Goal: Entertainment & Leisure: Consume media (video, audio)

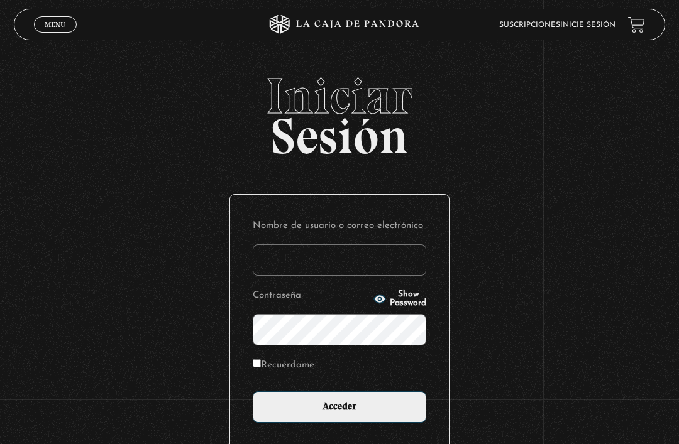
type input "mari2309"
click at [339, 414] on input "Acceder" at bounding box center [340, 407] width 174 height 31
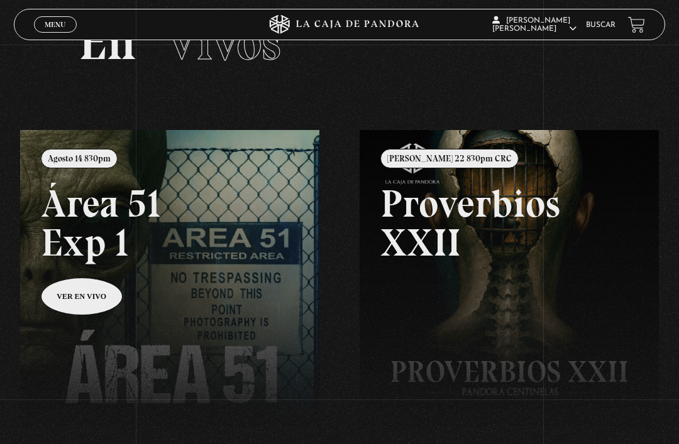
scroll to position [60, 0]
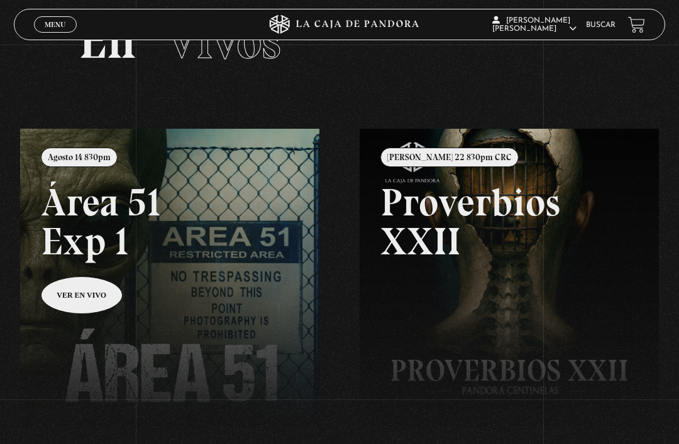
click at [194, 295] on link at bounding box center [359, 351] width 679 height 444
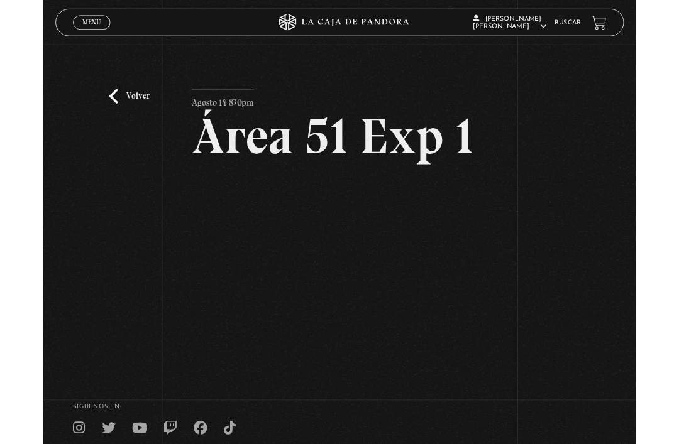
scroll to position [65, 0]
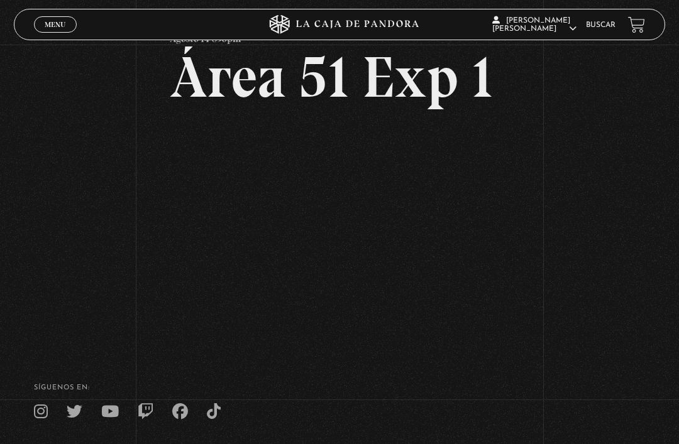
click at [58, 26] on span "Menu" at bounding box center [55, 25] width 21 height 8
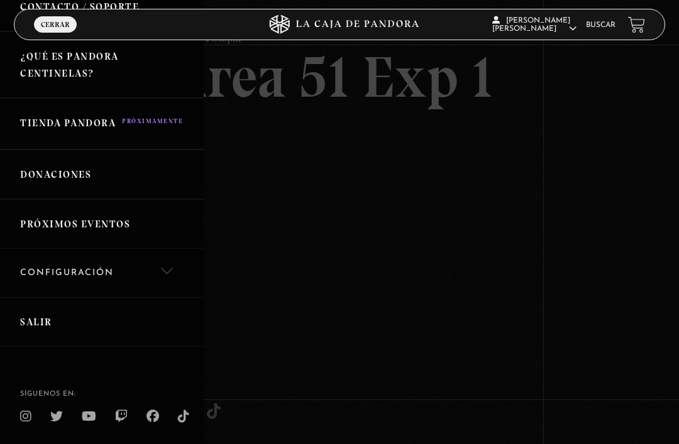
scroll to position [260, 0]
click at [81, 322] on link "Salir" at bounding box center [102, 324] width 204 height 50
